Goal: Navigation & Orientation: Find specific page/section

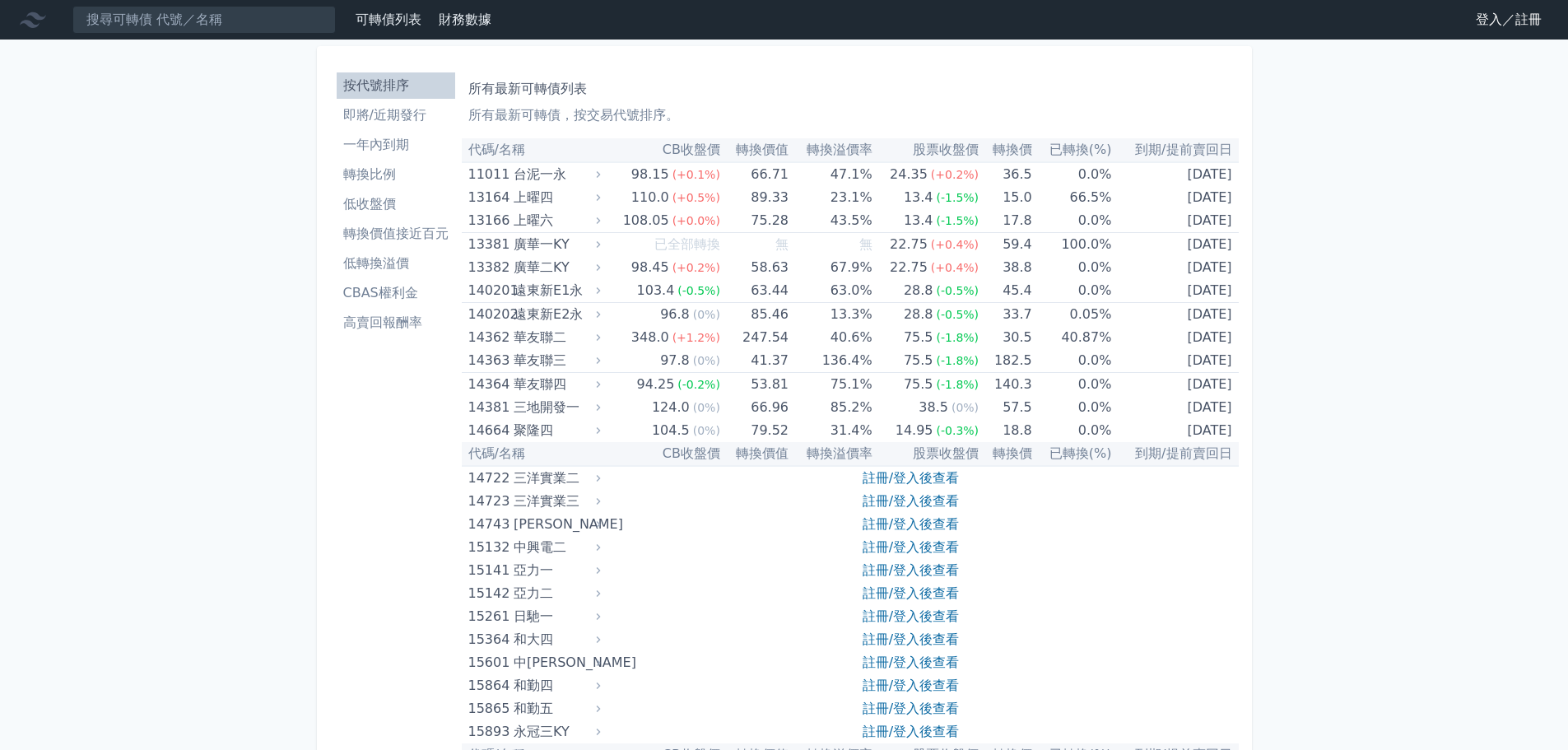
click at [1481, 16] on link "登入／註冊" at bounding box center [1509, 20] width 92 height 27
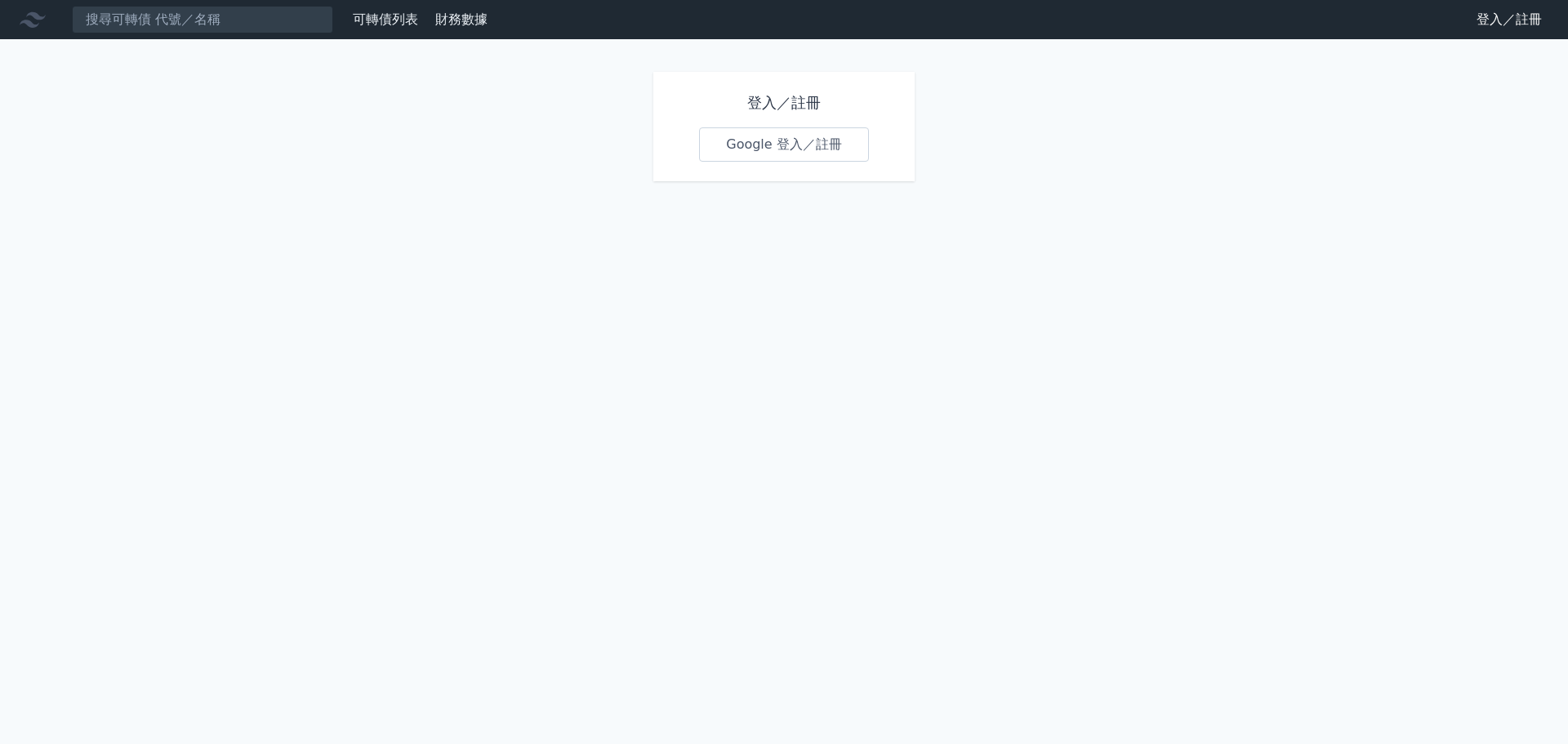
click at [759, 141] on link "Google 登入／註冊" at bounding box center [784, 144] width 170 height 34
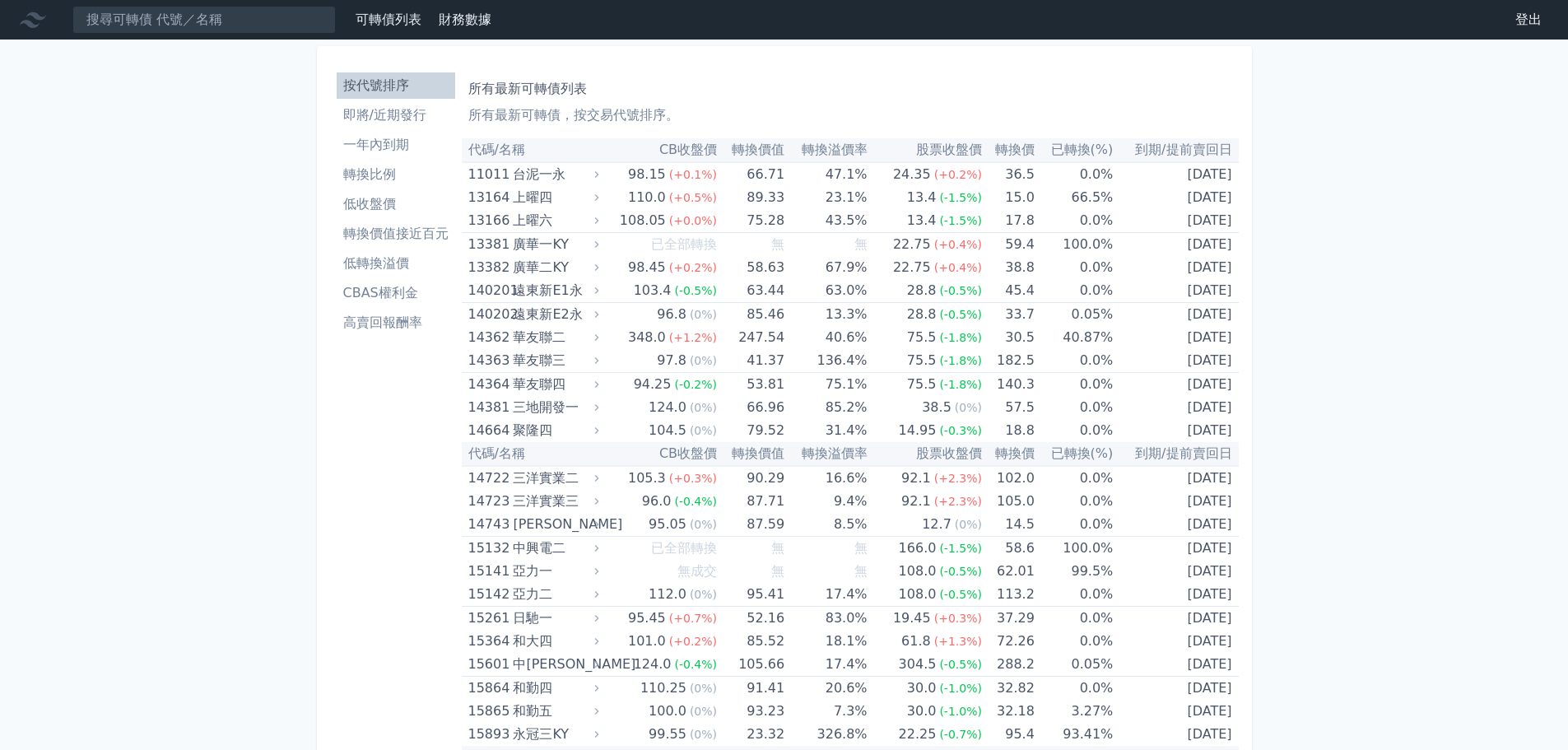
click at [383, 84] on li "按代號排序" at bounding box center [396, 86] width 119 height 20
drag, startPoint x: 196, startPoint y: 21, endPoint x: 190, endPoint y: 10, distance: 12.5
click at [194, 19] on input at bounding box center [204, 20] width 263 height 28
click at [779, 3] on nav "可轉債列表 財務數據 可轉債列表 財務數據 登出 登出" at bounding box center [784, 20] width 1568 height 39
click at [377, 117] on li "即將/近期發行" at bounding box center [396, 115] width 119 height 20
